Goal: Transaction & Acquisition: Purchase product/service

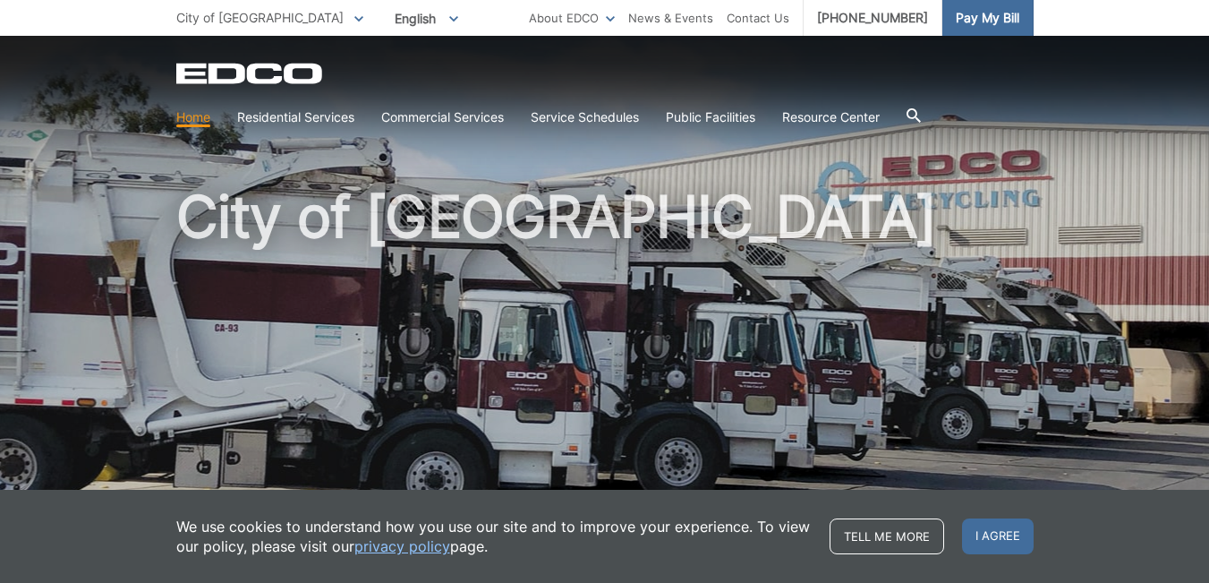
click at [1006, 17] on span "Pay My Bill" at bounding box center [988, 18] width 64 height 20
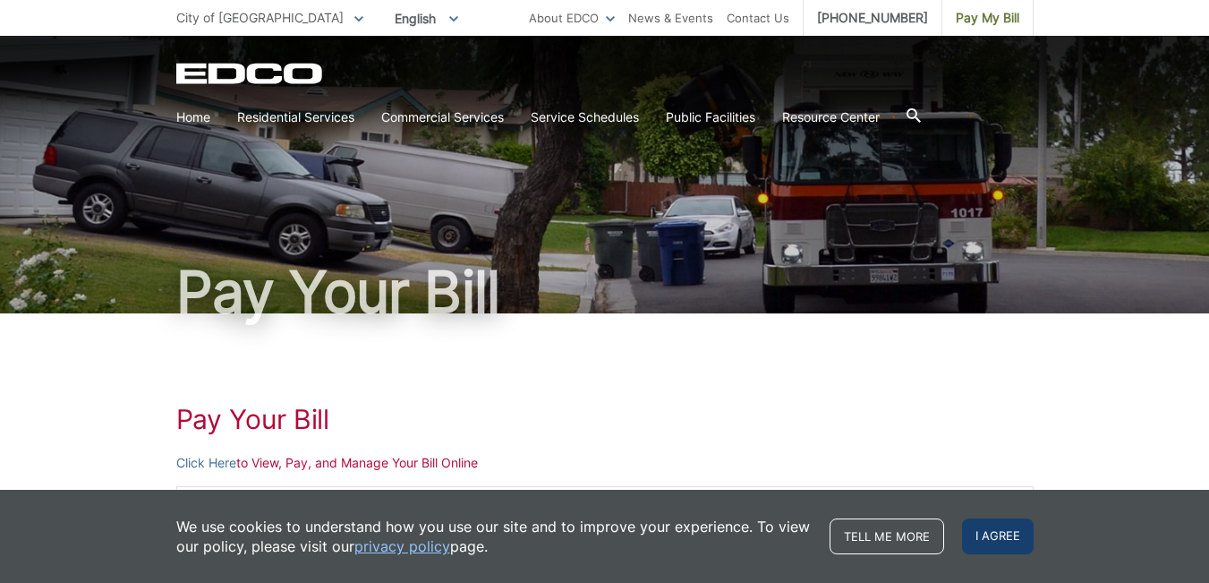
click at [987, 535] on span "I agree" at bounding box center [998, 536] width 72 height 36
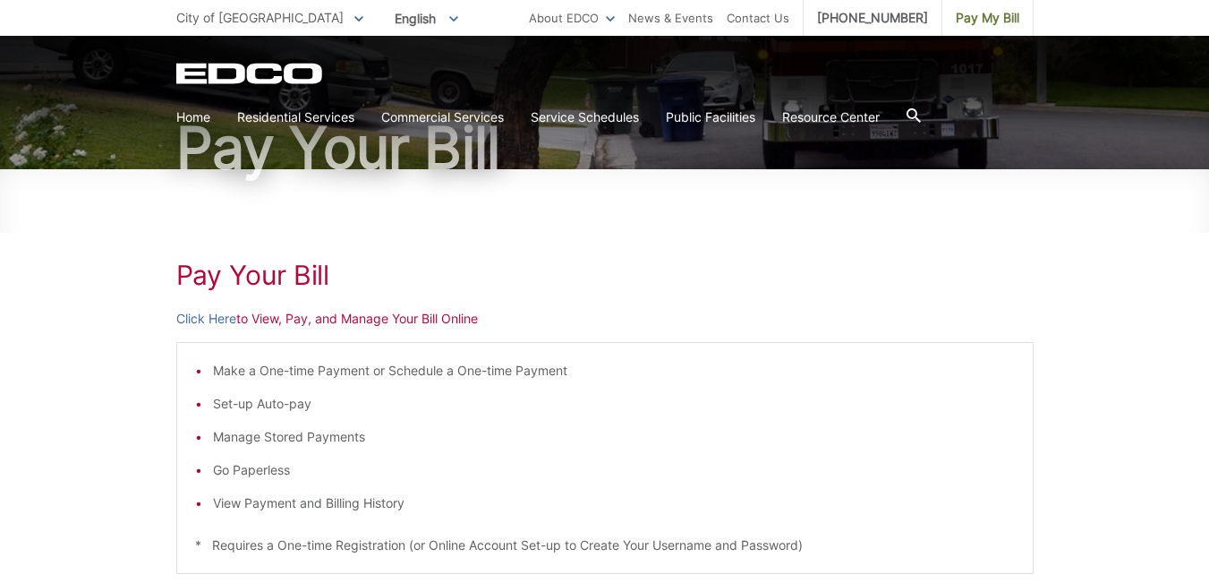
scroll to position [163, 0]
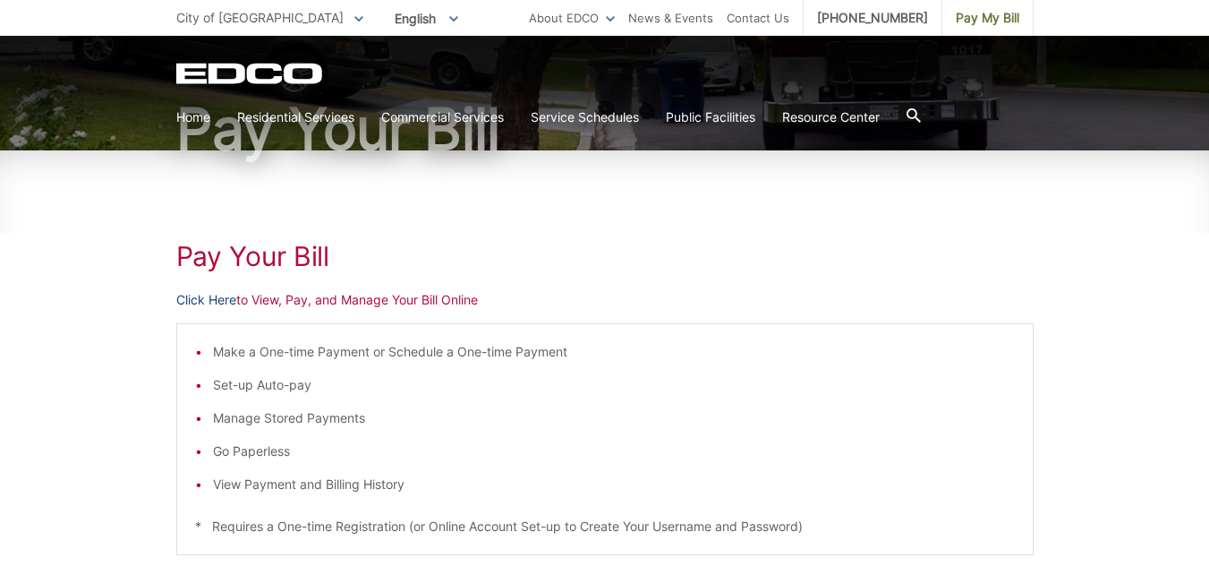
click at [208, 297] on link "Click Here" at bounding box center [206, 300] width 60 height 20
